Goal: Transaction & Acquisition: Obtain resource

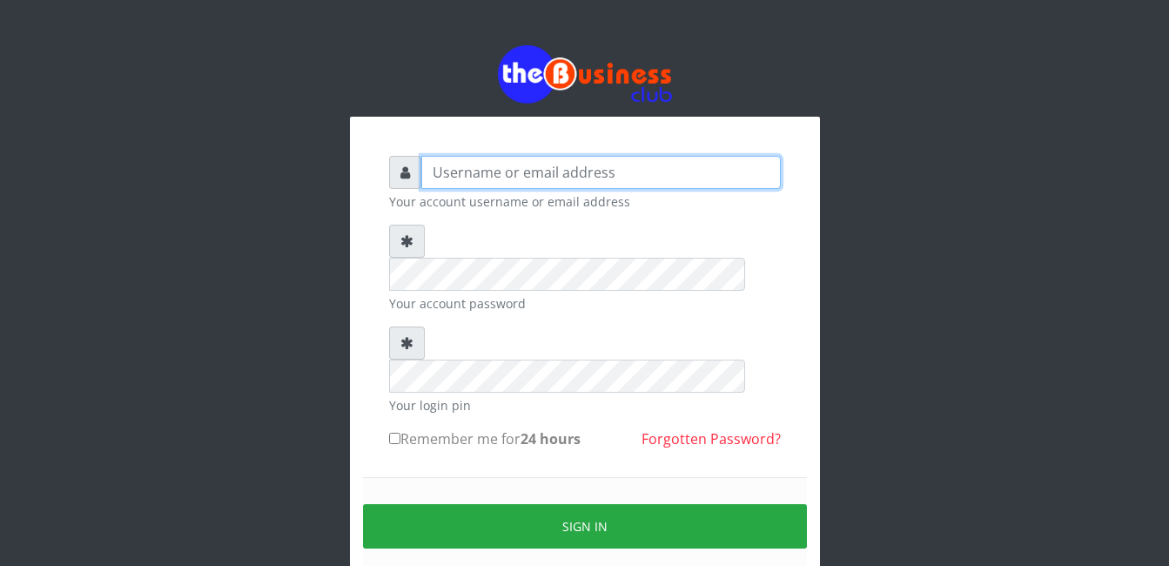
type input "gloworld1"
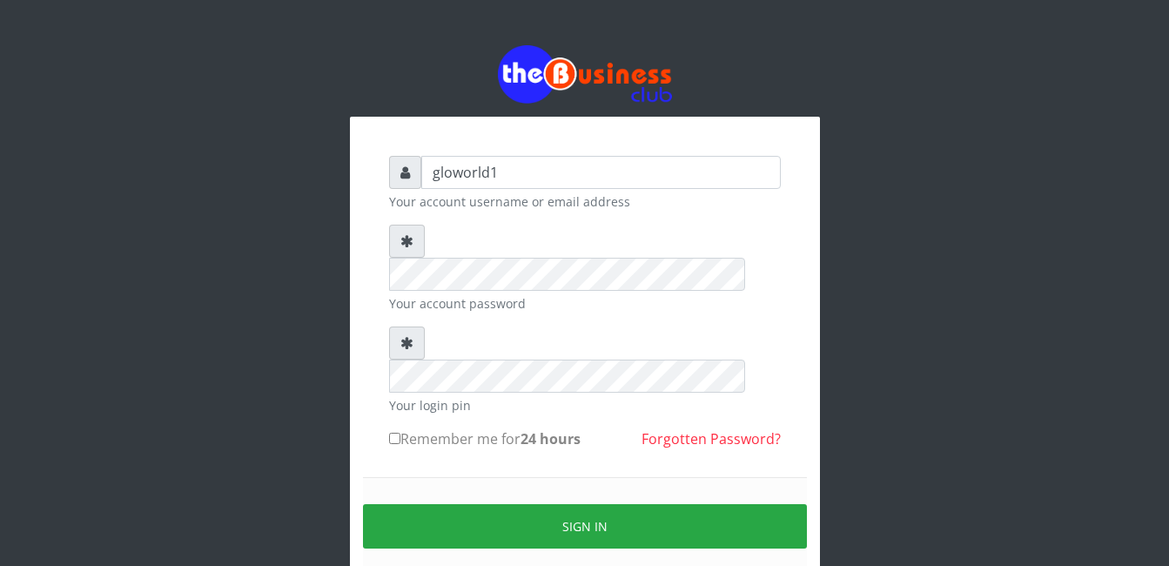
click at [393, 433] on input "Remember me for 24 hours" at bounding box center [394, 438] width 11 height 11
checkbox input "true"
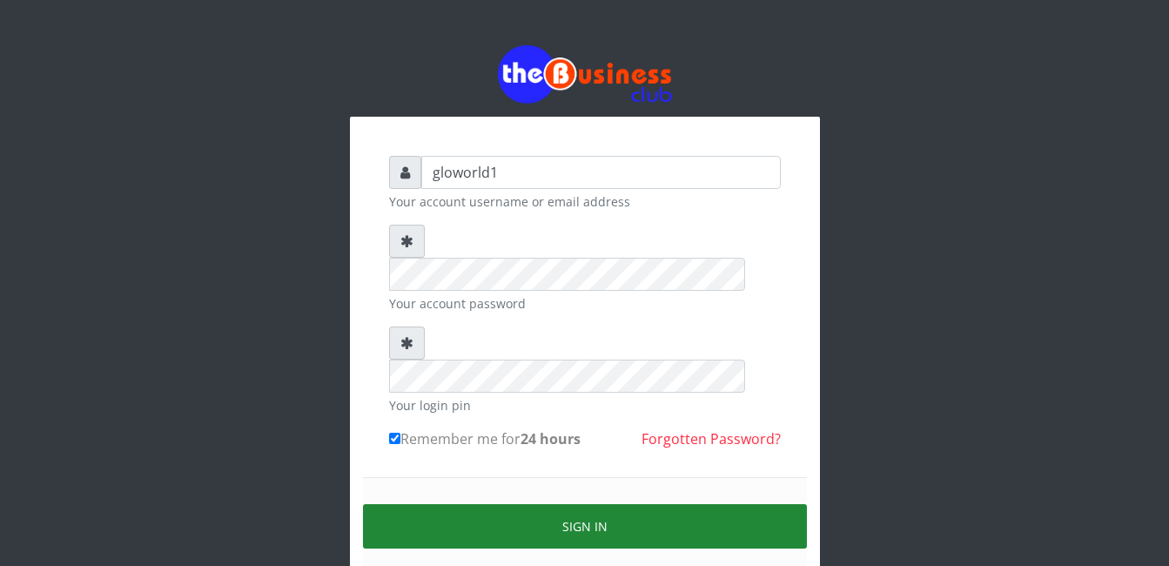
click at [594, 504] on button "Sign in" at bounding box center [585, 526] width 444 height 44
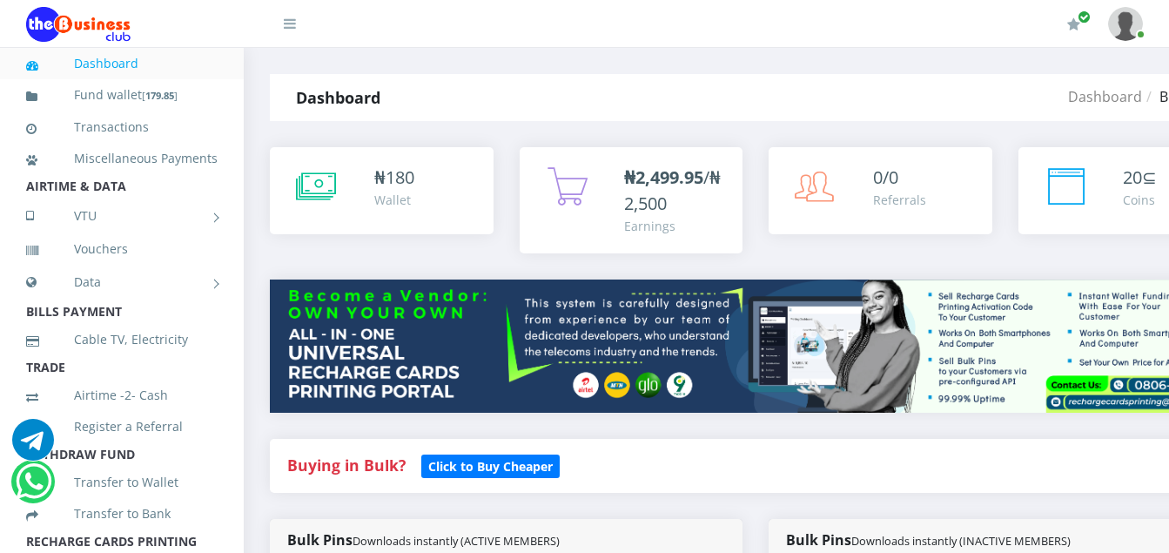
drag, startPoint x: 390, startPoint y: 471, endPoint x: 681, endPoint y: 471, distance: 290.7
click at [390, 471] on strong "Buying in Bulk?" at bounding box center [346, 464] width 118 height 21
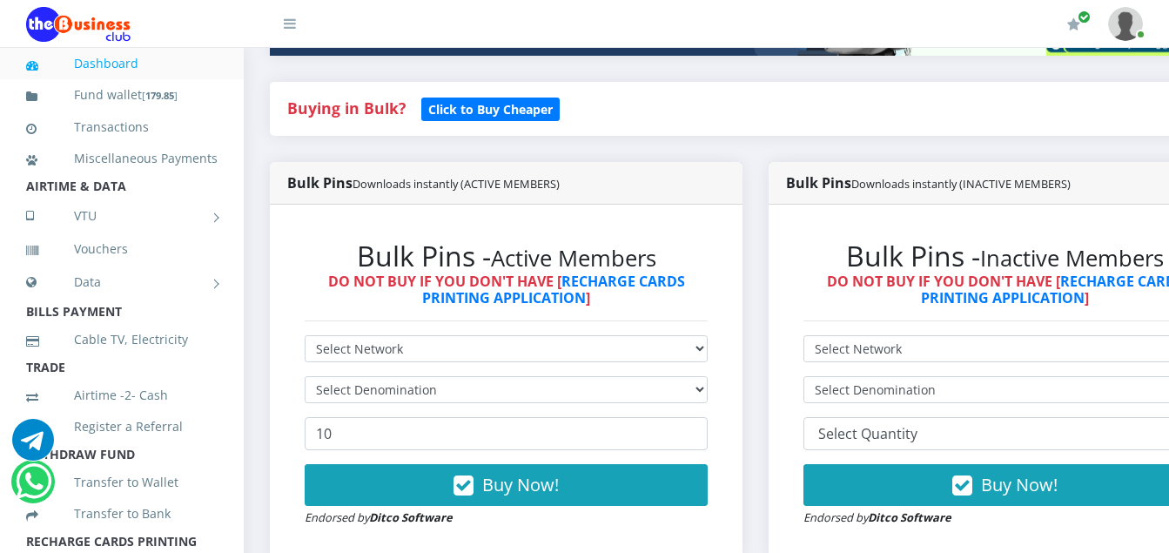
scroll to position [392, 0]
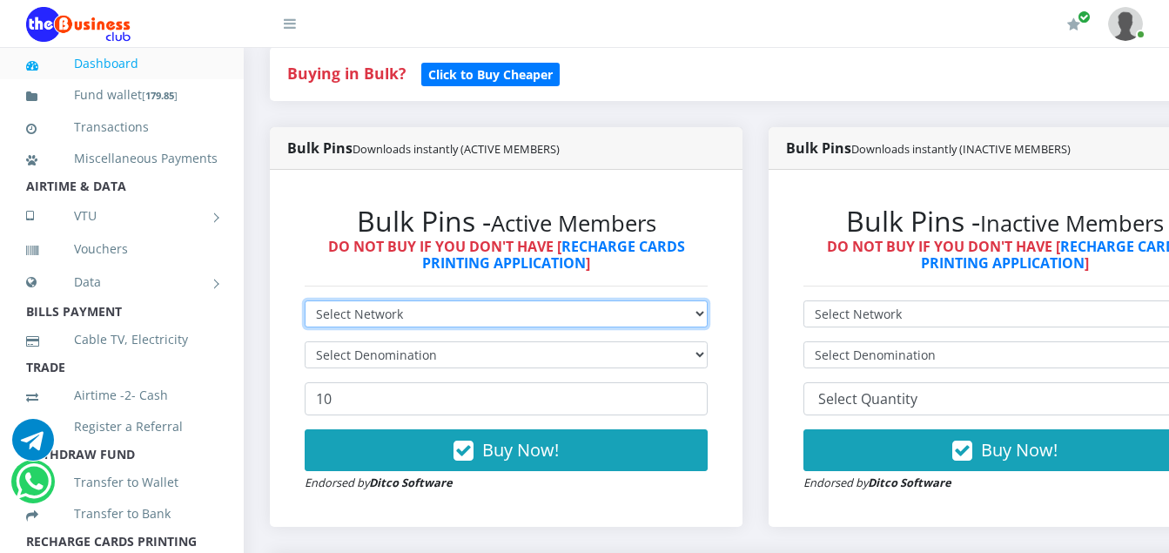
click at [408, 316] on select "Select Network MTN Globacom 9Mobile Airtel" at bounding box center [506, 313] width 403 height 27
select select "Airtel"
click at [305, 303] on select "Select Network MTN Globacom 9Mobile Airtel" at bounding box center [506, 313] width 403 height 27
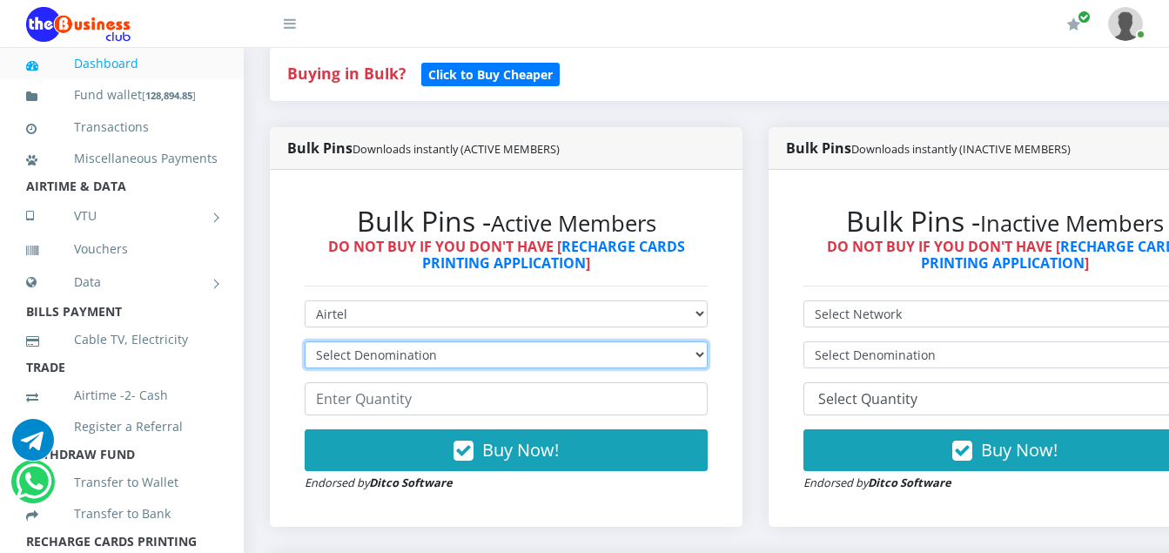
click at [433, 360] on select "Select Denomination Airtel NGN100 - ₦96.36 Airtel NGN200 - ₦192.72 Airtel NGN50…" at bounding box center [506, 354] width 403 height 27
select select "481.8-500"
click at [305, 344] on select "Select Denomination Airtel NGN100 - ₦96.36 Airtel NGN200 - ₦192.72 Airtel NGN50…" at bounding box center [506, 354] width 403 height 27
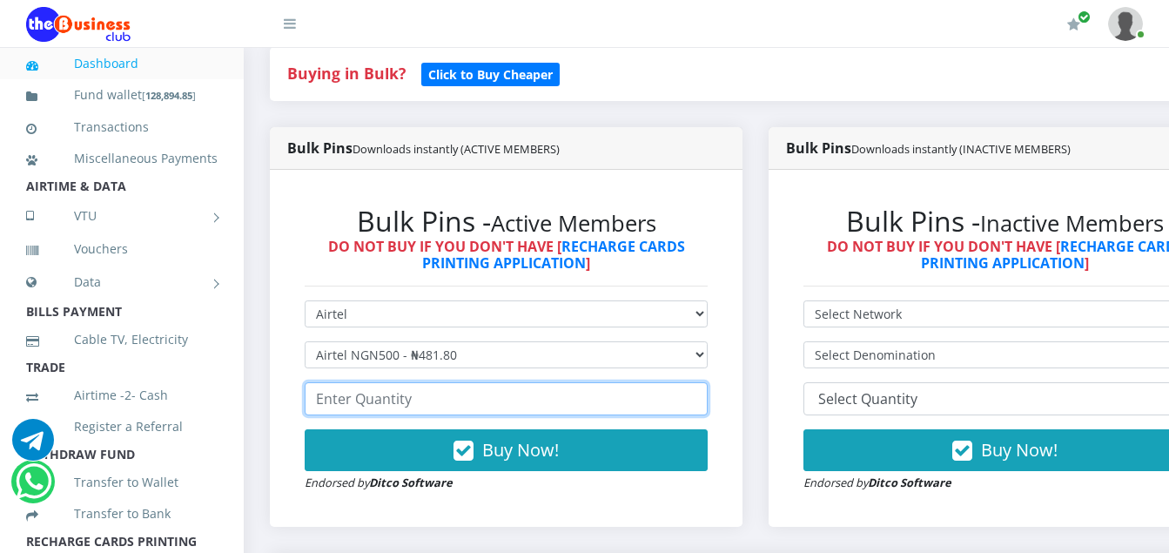
click at [413, 403] on input "number" at bounding box center [506, 398] width 403 height 33
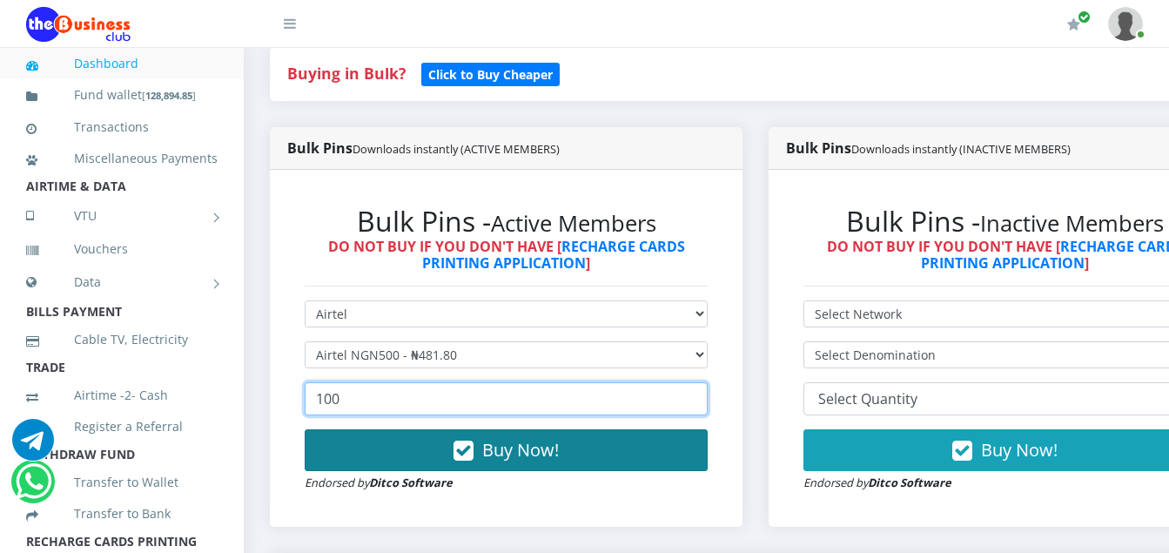
type input "100"
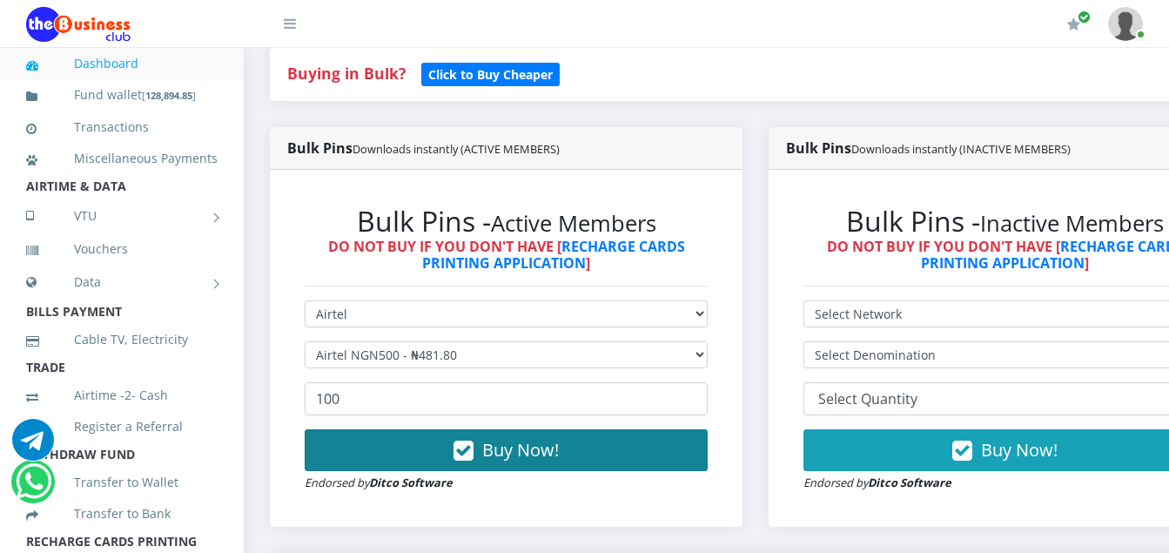
click at [471, 453] on icon "button" at bounding box center [464, 450] width 20 height 17
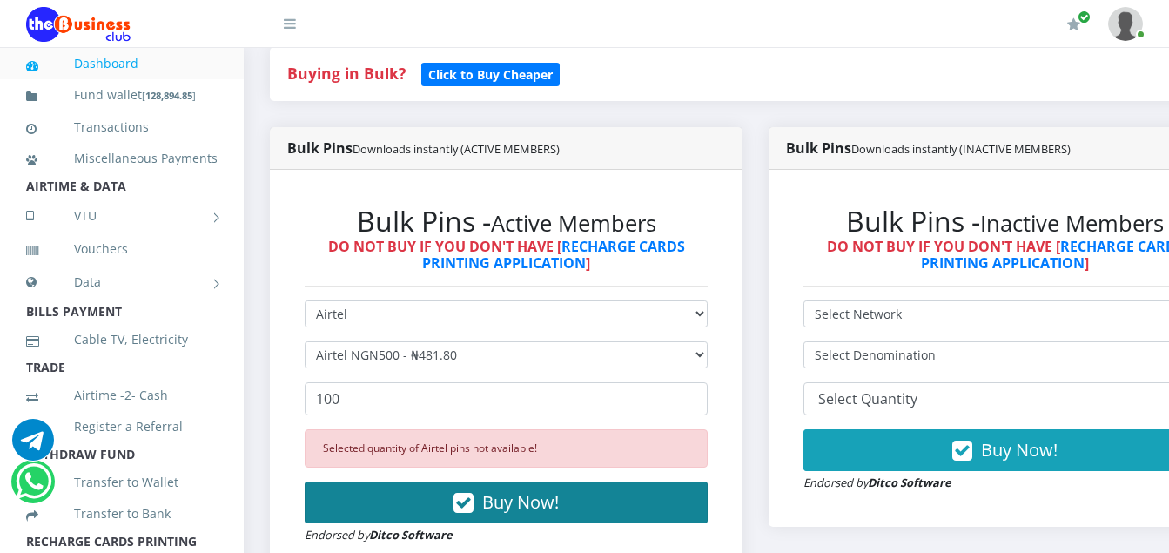
click at [471, 453] on div "Selected quantity of Airtel pins not available!" at bounding box center [506, 448] width 403 height 38
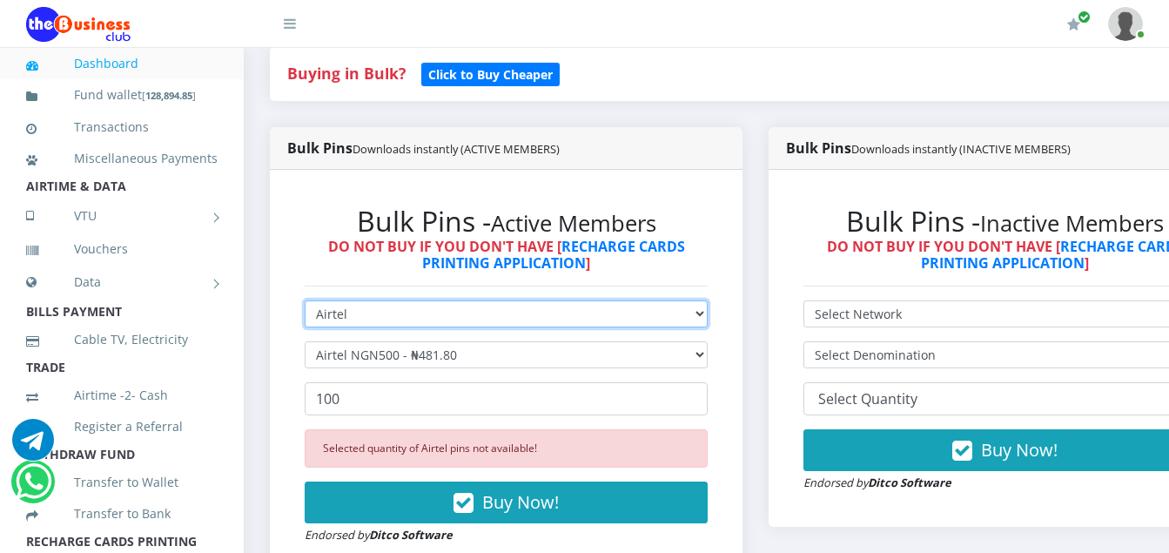
click at [346, 319] on select "Select Network MTN Globacom 9Mobile Airtel" at bounding box center [506, 313] width 403 height 27
select select "MTN"
click at [305, 303] on select "Select Network MTN Globacom 9Mobile Airtel" at bounding box center [506, 313] width 403 height 27
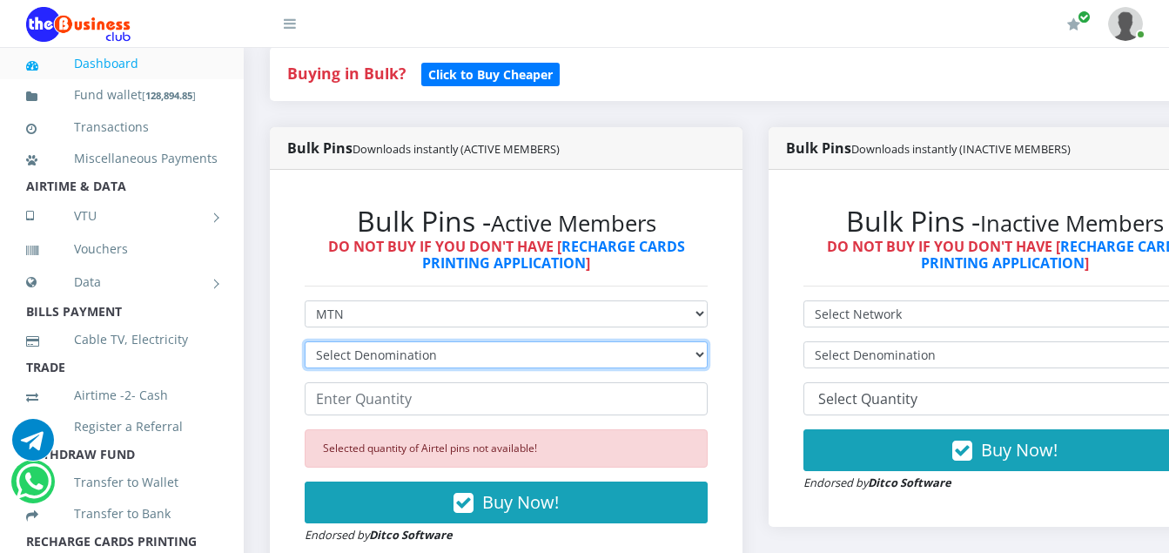
click at [436, 356] on select "Select Denomination MTN NGN100 - ₦96.94 MTN NGN200 - ₦193.88 MTN NGN400 - ₦387.…" at bounding box center [506, 354] width 403 height 27
select select "193.88-200"
click at [305, 344] on select "Select Denomination MTN NGN100 - ₦96.94 MTN NGN200 - ₦193.88 MTN NGN400 - ₦387.…" at bounding box center [506, 354] width 403 height 27
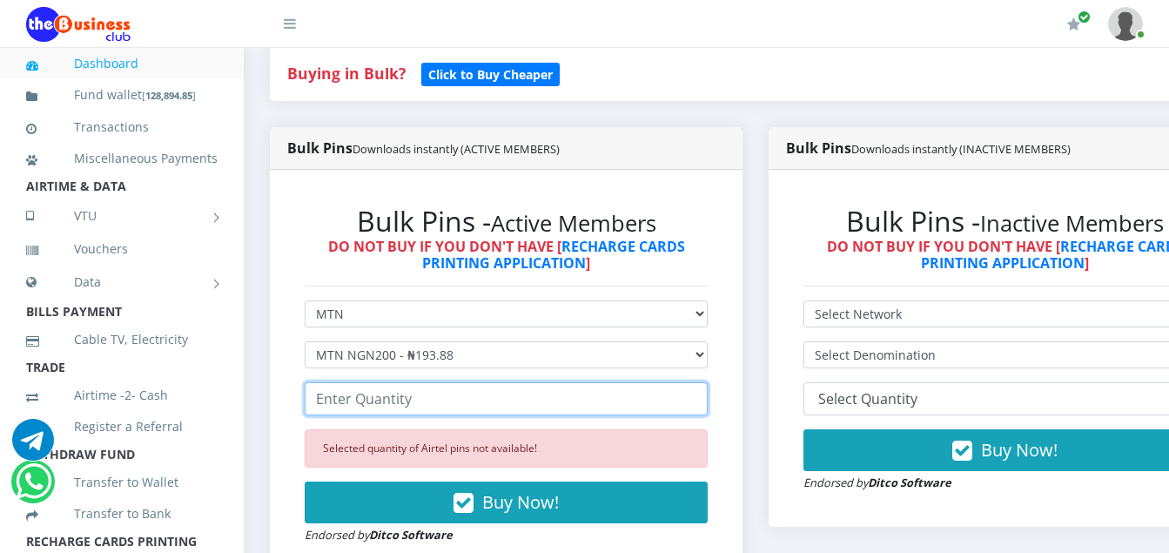
click at [410, 406] on input "number" at bounding box center [506, 398] width 403 height 33
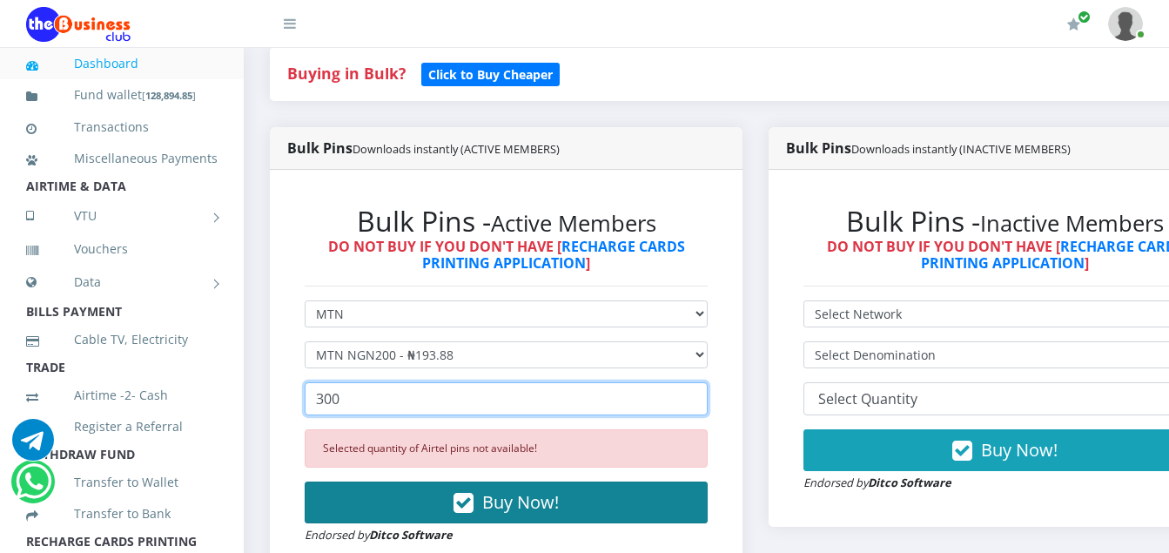
type input "300"
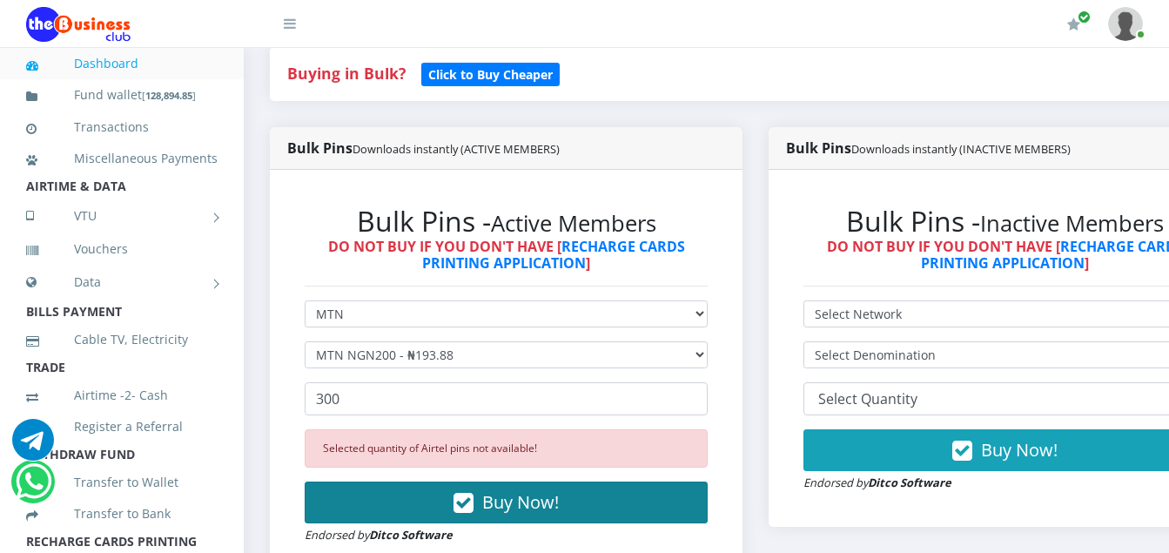
click at [472, 506] on icon "button" at bounding box center [464, 502] width 20 height 17
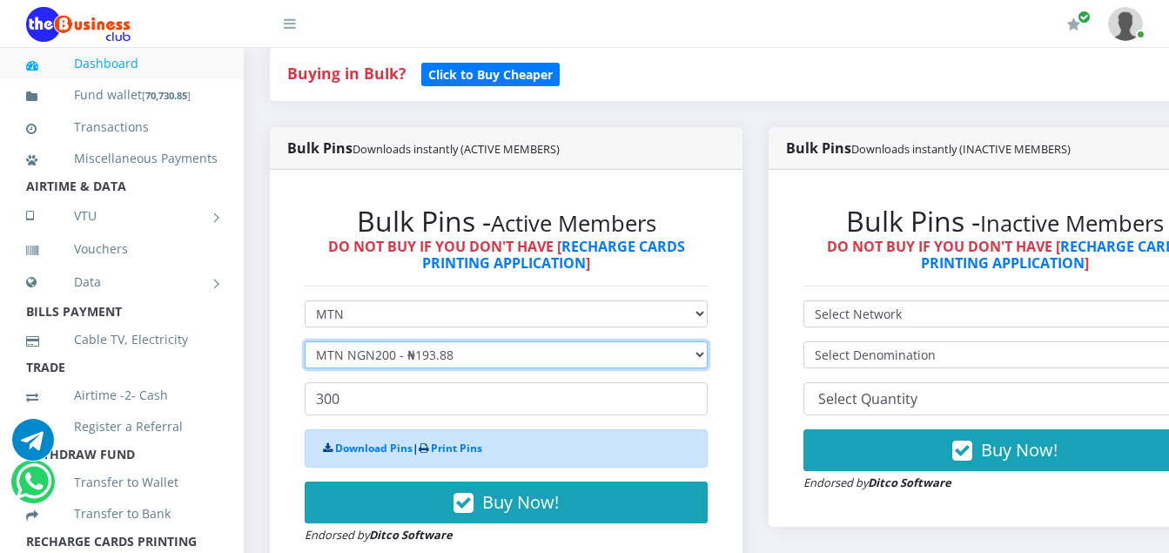
click at [466, 366] on select "Select Denomination MTN NGN100 - ₦96.94 MTN NGN200 - ₦193.88 MTN NGN400 - ₦387.…" at bounding box center [506, 354] width 403 height 27
select select "484.7-500"
click at [305, 344] on select "Select Denomination MTN NGN100 - ₦96.94 MTN NGN200 - ₦193.88 MTN NGN400 - ₦387.…" at bounding box center [506, 354] width 403 height 27
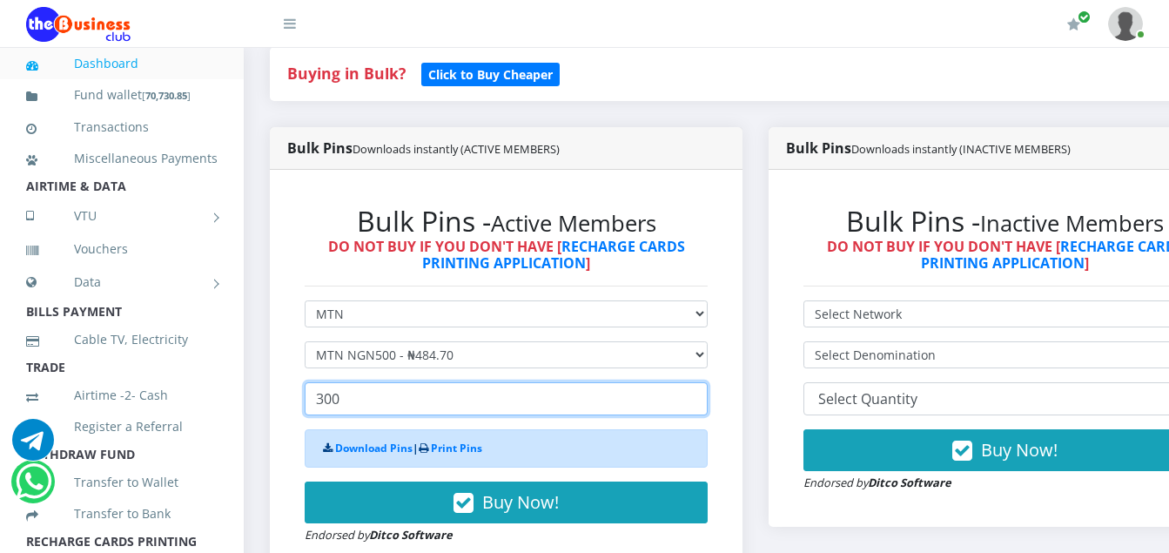
click at [341, 403] on input "300" at bounding box center [506, 398] width 403 height 33
type input "3"
click at [403, 402] on input "number" at bounding box center [506, 398] width 403 height 33
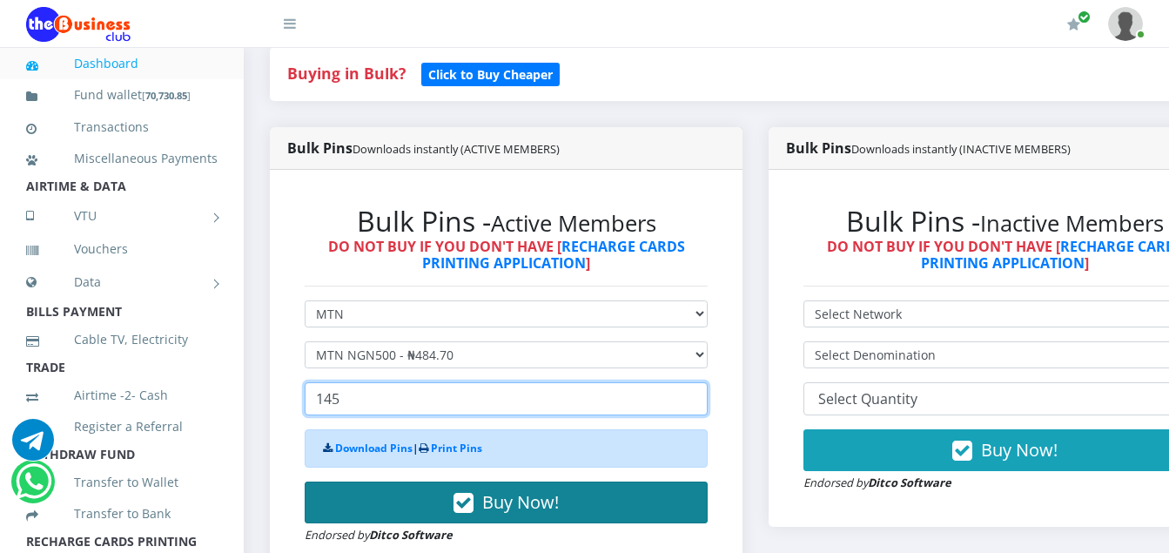
type input "145"
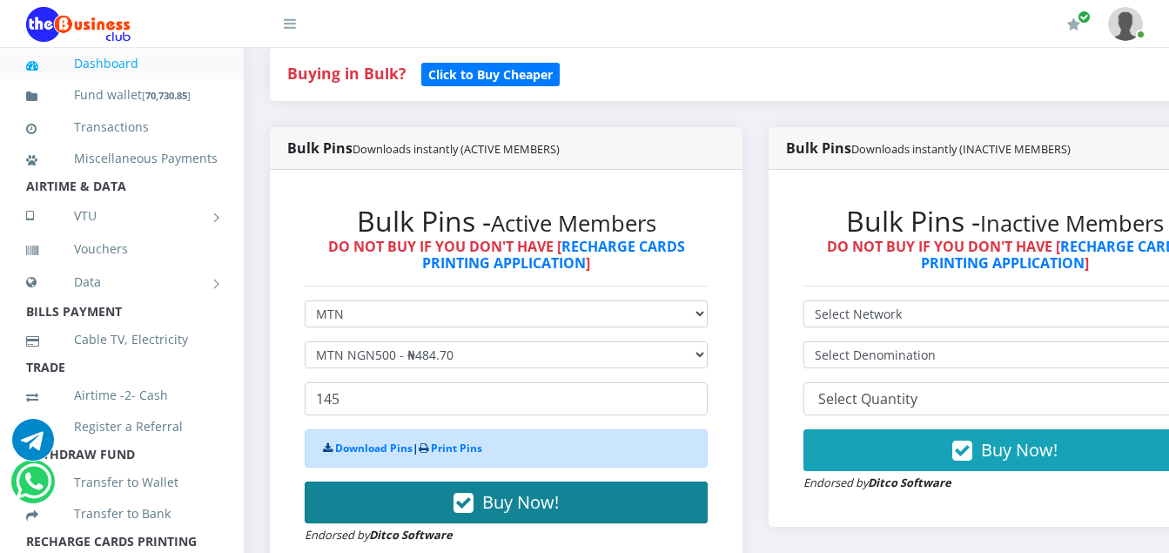
click at [474, 504] on icon "button" at bounding box center [464, 502] width 20 height 17
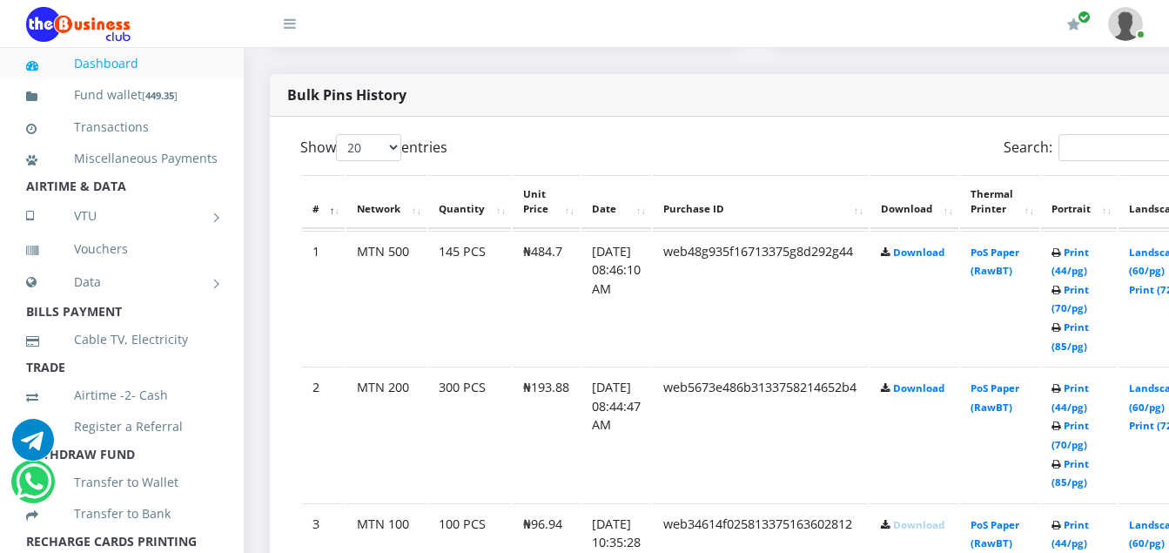
scroll to position [905, 0]
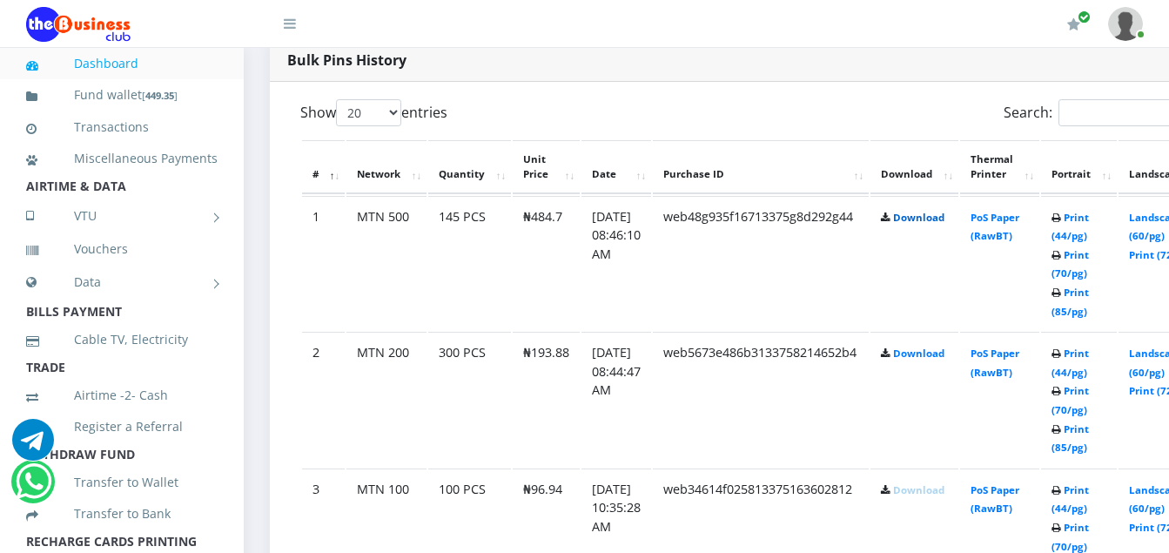
click at [938, 215] on link "Download" at bounding box center [918, 217] width 51 height 13
click at [937, 356] on link "Download" at bounding box center [918, 352] width 51 height 13
click at [944, 492] on link "Download" at bounding box center [918, 489] width 51 height 13
